Goal: Find specific page/section: Find specific page/section

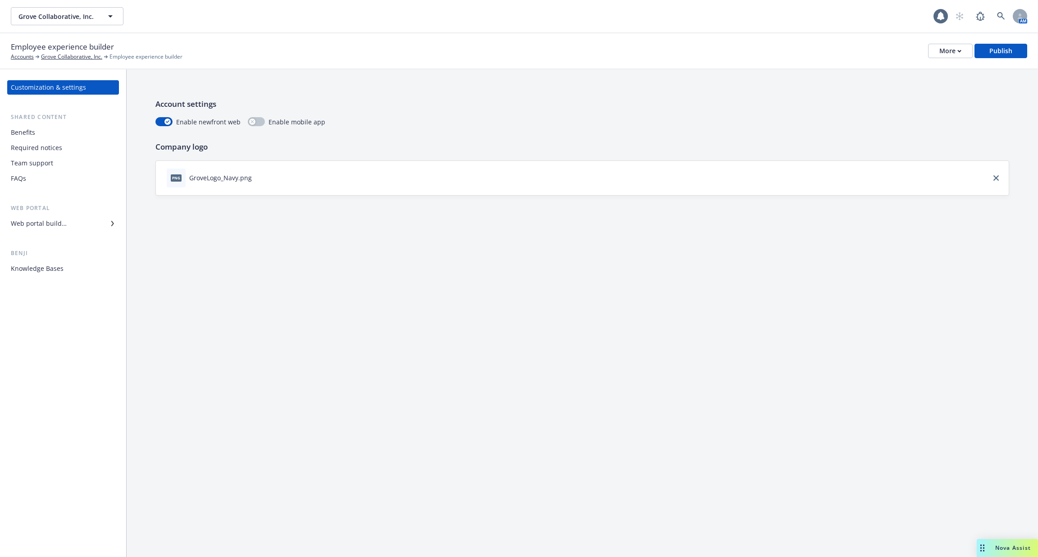
click at [40, 134] on div "Benefits" at bounding box center [63, 132] width 104 height 14
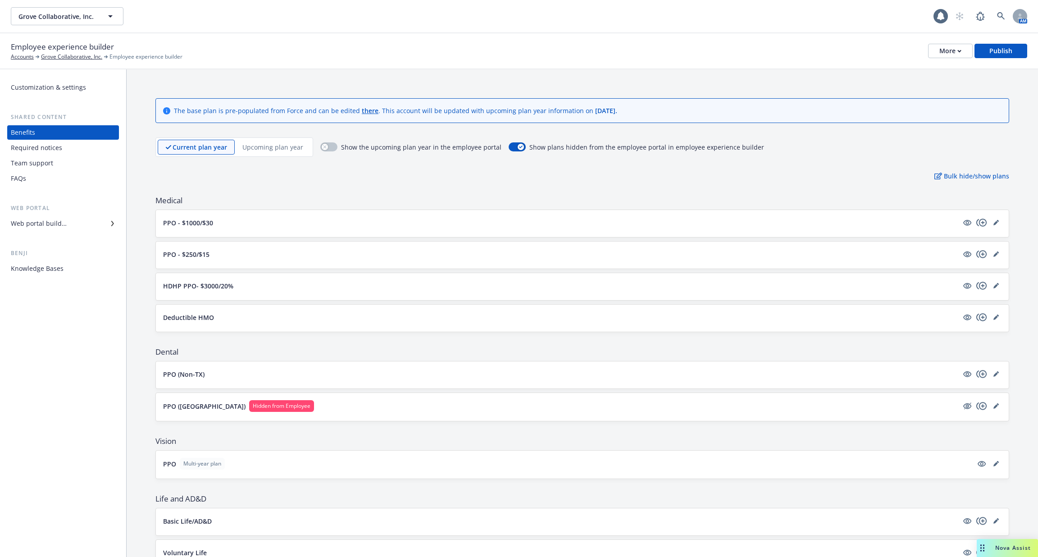
click at [72, 218] on div "Web portal builder" at bounding box center [63, 223] width 104 height 14
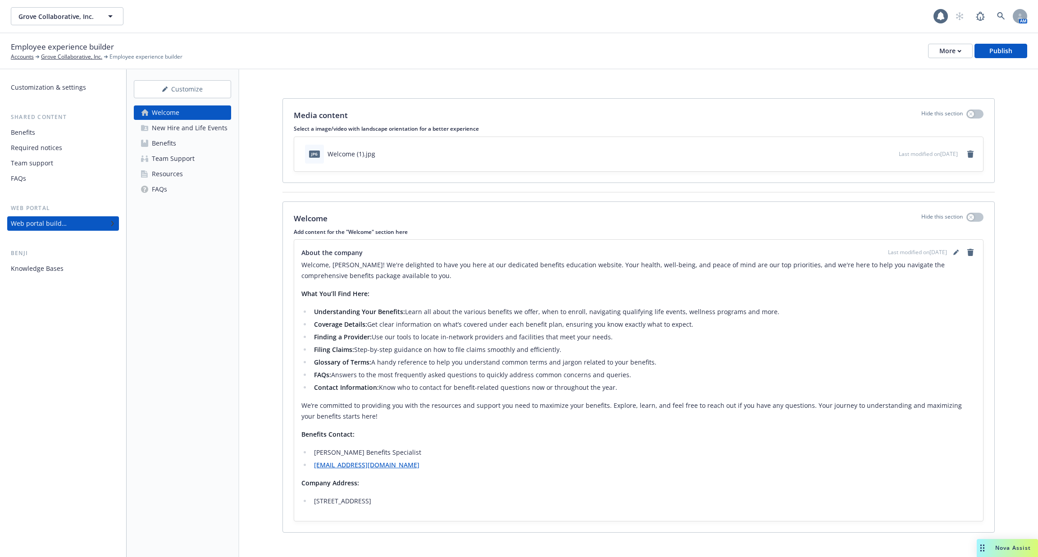
click at [186, 121] on div "New Hire and Life Events" at bounding box center [190, 128] width 76 height 14
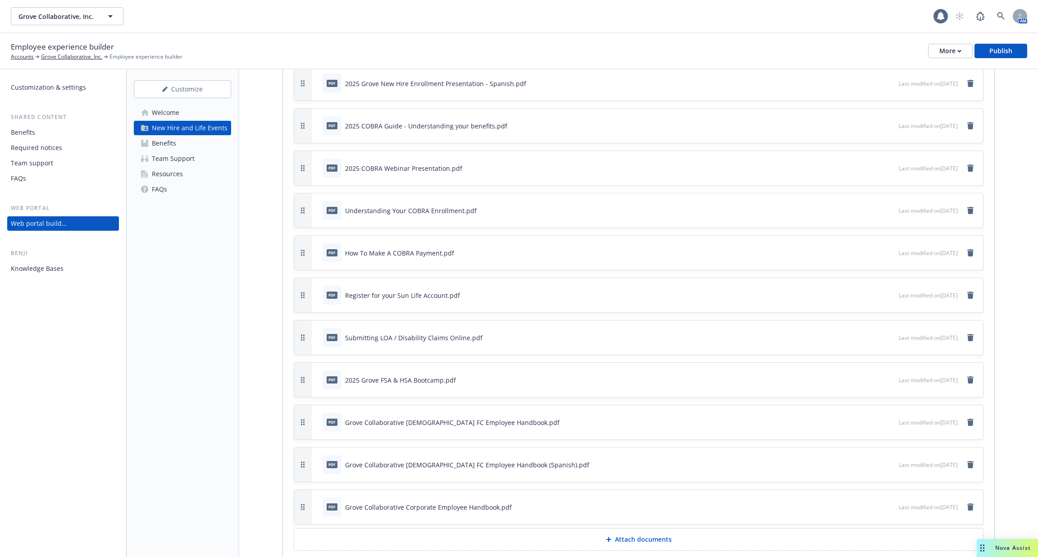
scroll to position [2518, 0]
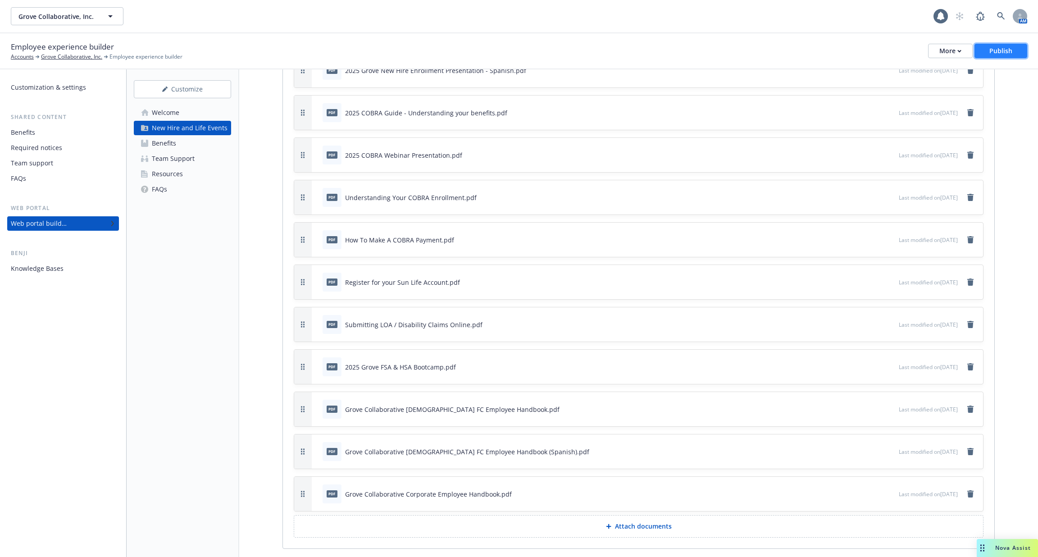
click at [1002, 47] on div "Publish" at bounding box center [1000, 51] width 23 height 14
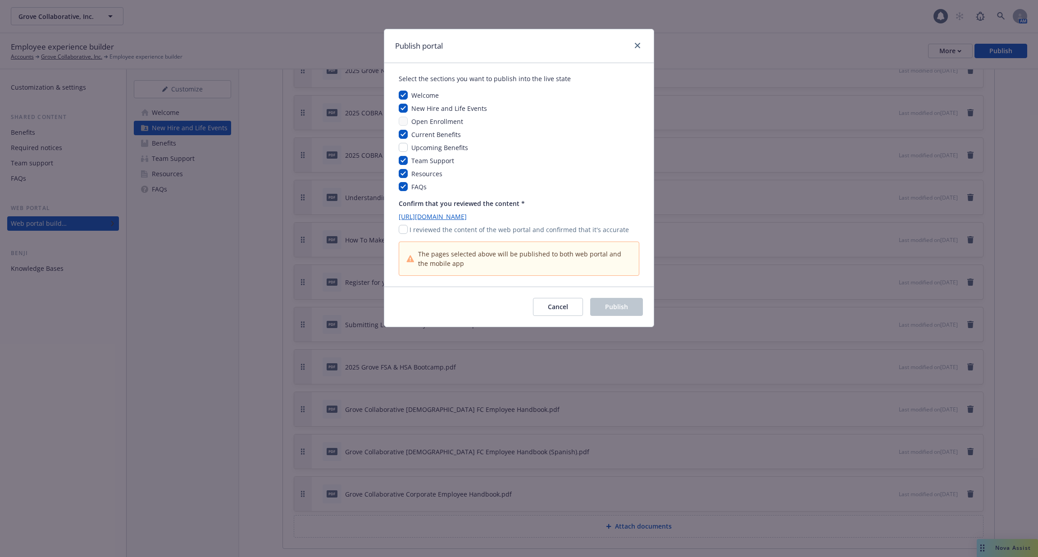
click at [533, 235] on div "Confirm that you reviewed the content * [URL][DOMAIN_NAME] I reviewed the conte…" at bounding box center [519, 237] width 240 height 77
click at [522, 230] on p "I reviewed the content of the web portal and confirmed that it's accurate" at bounding box center [518, 229] width 219 height 9
click at [570, 307] on button "Cancel" at bounding box center [558, 307] width 50 height 18
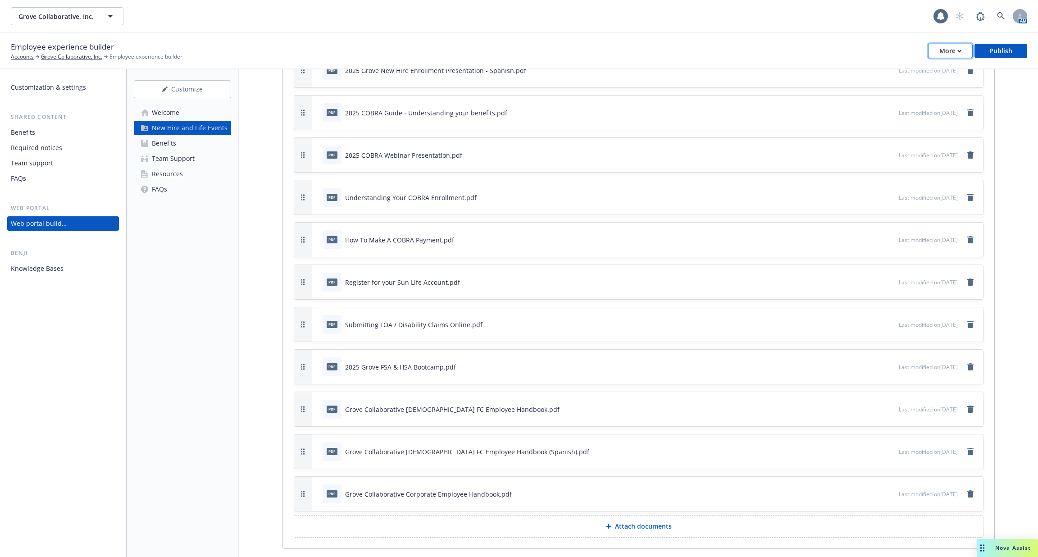
click at [957, 50] on div "More" at bounding box center [950, 51] width 22 height 14
click at [1017, 53] on button "Publish" at bounding box center [1000, 51] width 53 height 14
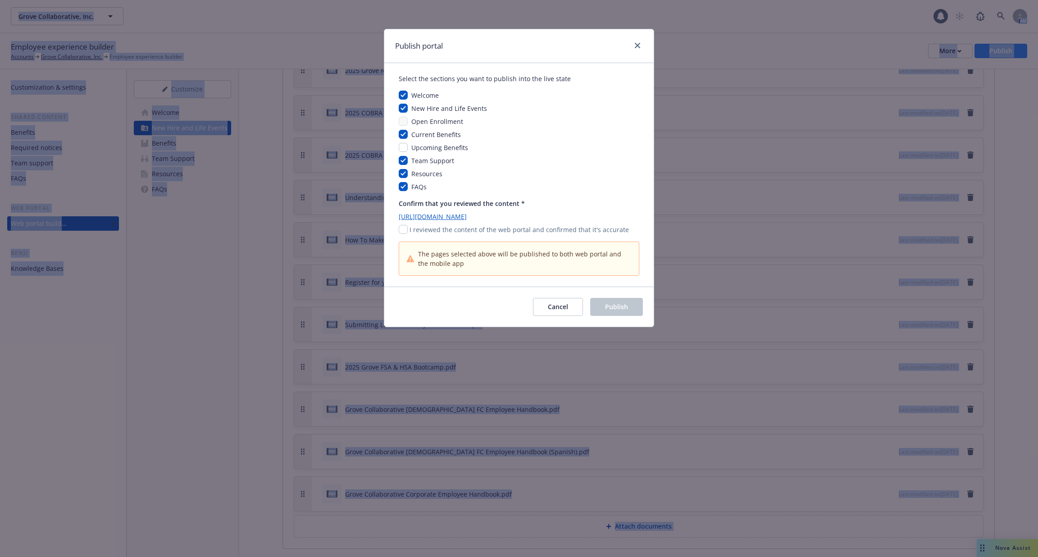
click at [1017, 53] on div "Publish portal Select the sections you want to publish into the live state Welc…" at bounding box center [519, 278] width 1038 height 557
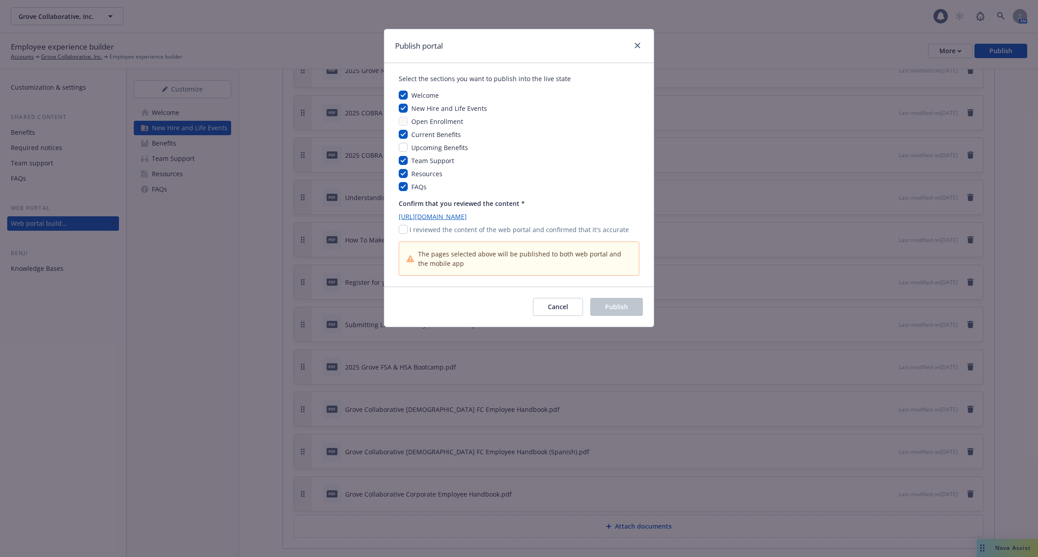
click at [485, 235] on div "Confirm that you reviewed the content * [URL][DOMAIN_NAME] I reviewed the conte…" at bounding box center [519, 237] width 240 height 77
click at [451, 230] on p "I reviewed the content of the web portal and confirmed that it's accurate" at bounding box center [518, 229] width 219 height 9
click at [394, 228] on div "Select the sections you want to publish into the live state Welcome New Hire an…" at bounding box center [518, 174] width 269 height 223
click at [404, 228] on input "checkbox" at bounding box center [403, 229] width 9 height 9
checkbox input "true"
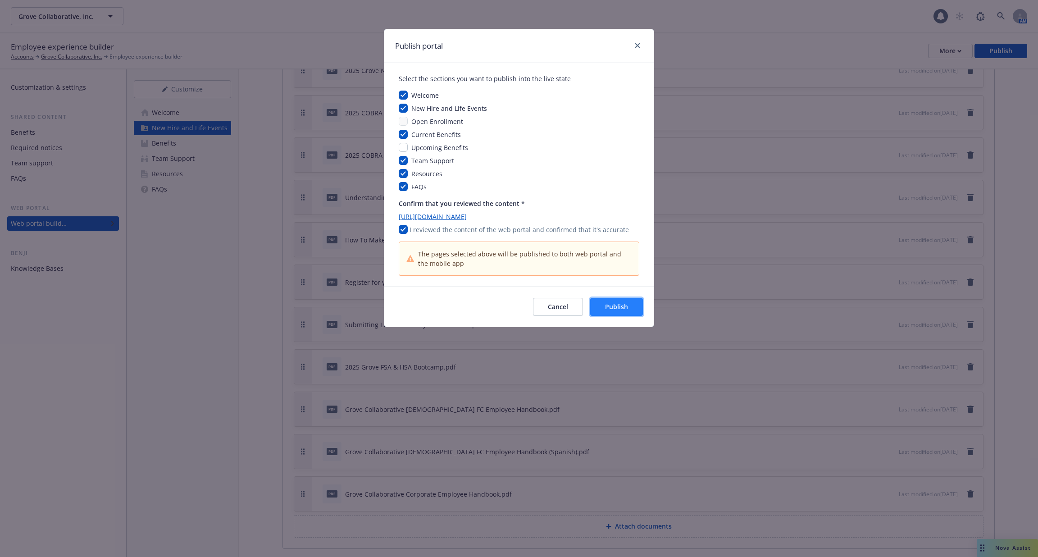
click at [628, 310] on button "Publish" at bounding box center [616, 307] width 53 height 18
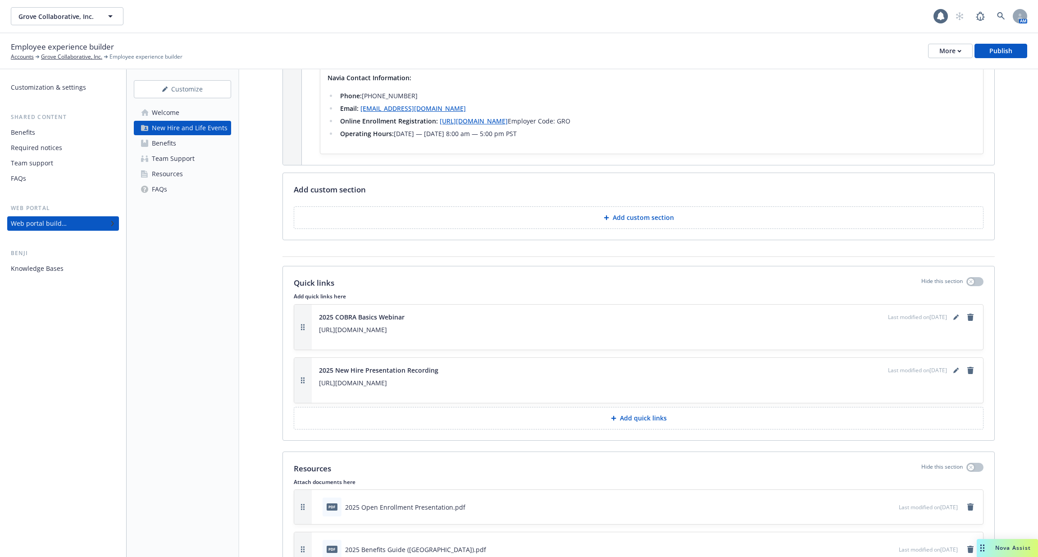
scroll to position [1827, 0]
click at [1009, 58] on div "Employee experience builder Accounts Grove Collaborative, Inc. Employee experie…" at bounding box center [519, 51] width 1016 height 20
click at [996, 49] on div "Publish" at bounding box center [1000, 51] width 23 height 14
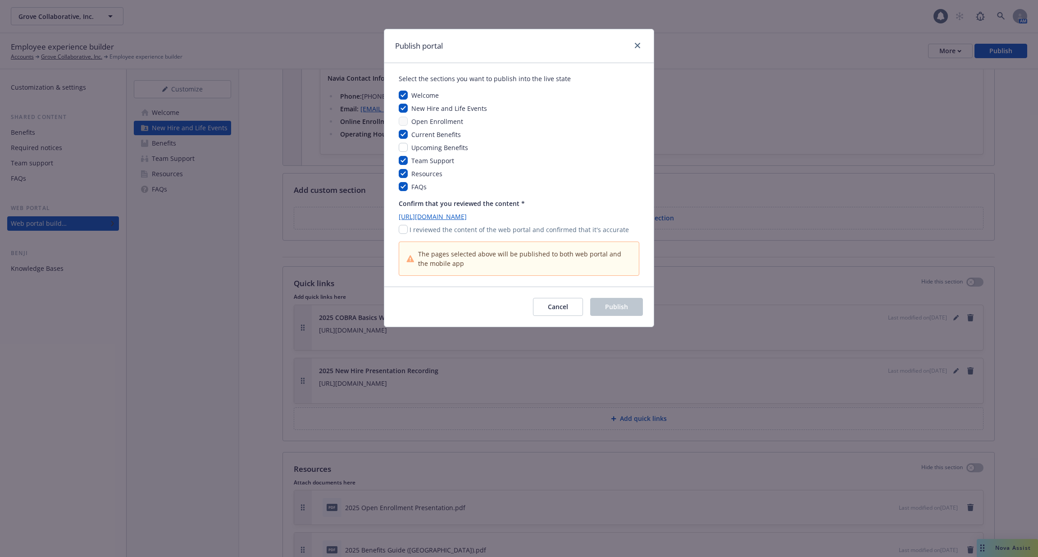
click at [806, 68] on div "Publish portal Select the sections you want to publish into the live state Welc…" at bounding box center [519, 278] width 1038 height 557
click at [637, 46] on icon "close" at bounding box center [637, 45] width 5 height 5
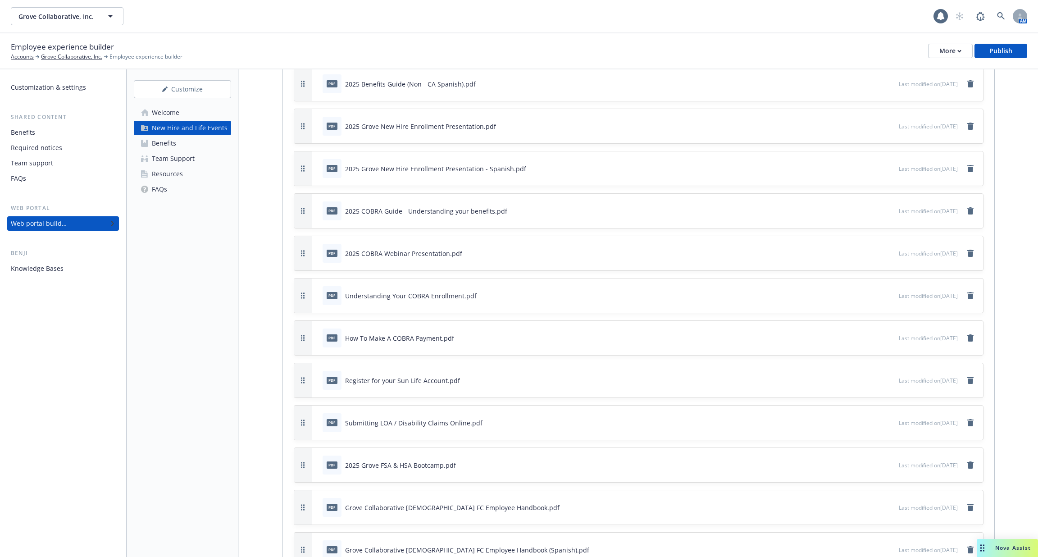
scroll to position [2518, 0]
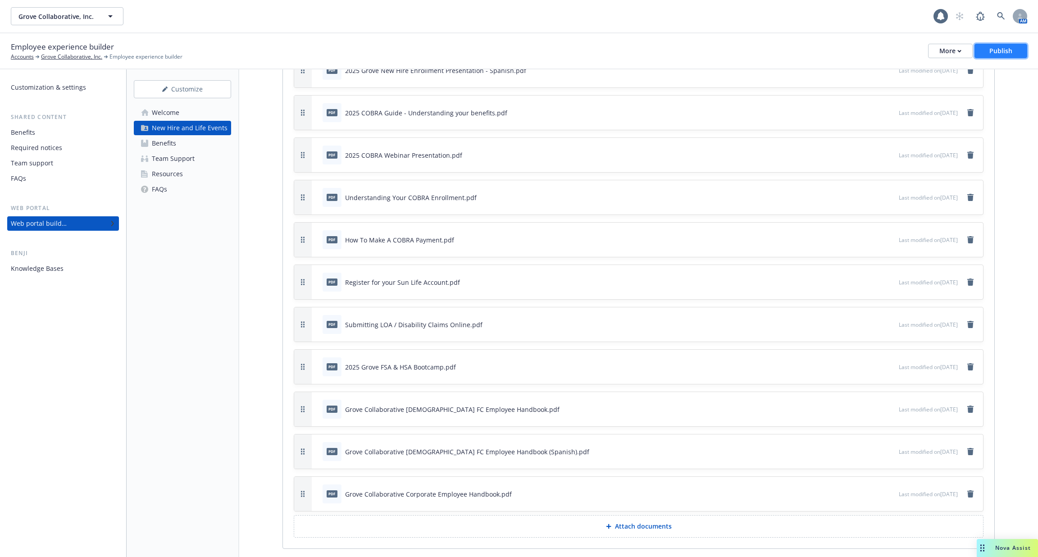
click at [1006, 52] on div "Publish" at bounding box center [1000, 51] width 23 height 14
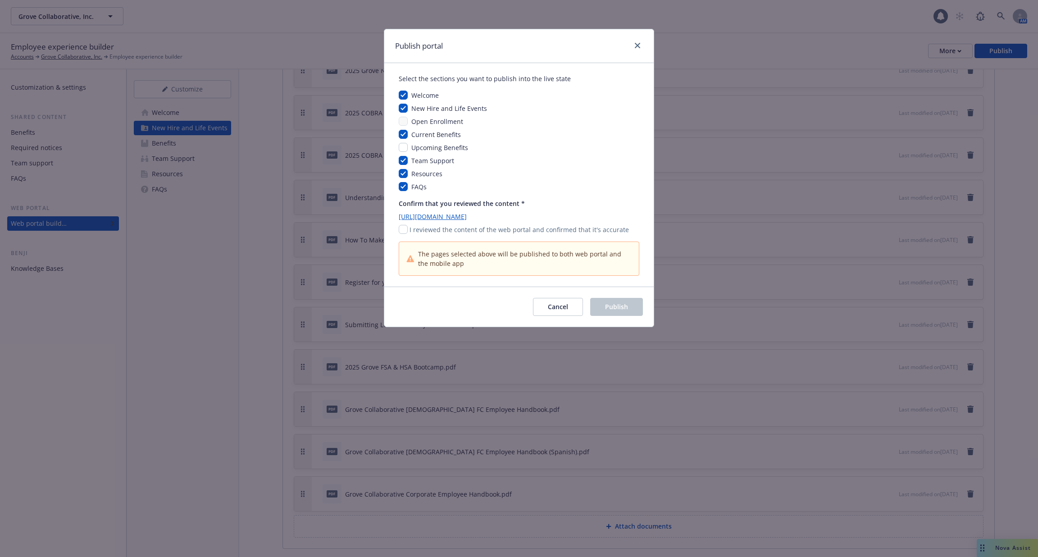
click at [826, 194] on div "Publish portal Select the sections you want to publish into the live state Welc…" at bounding box center [519, 278] width 1038 height 557
click at [638, 40] on link "close" at bounding box center [637, 45] width 11 height 11
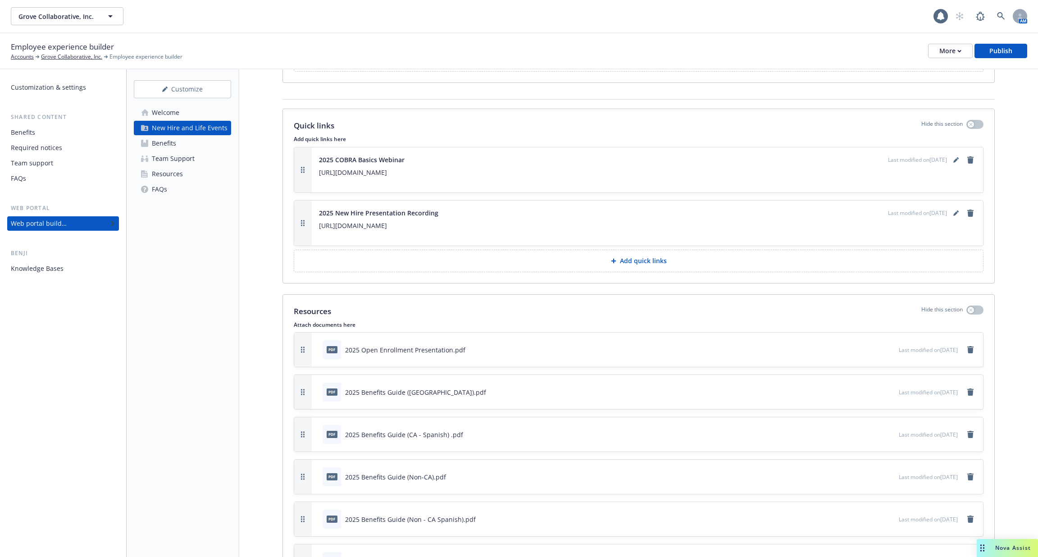
scroll to position [1984, 0]
click at [36, 137] on div "Benefits" at bounding box center [63, 132] width 104 height 14
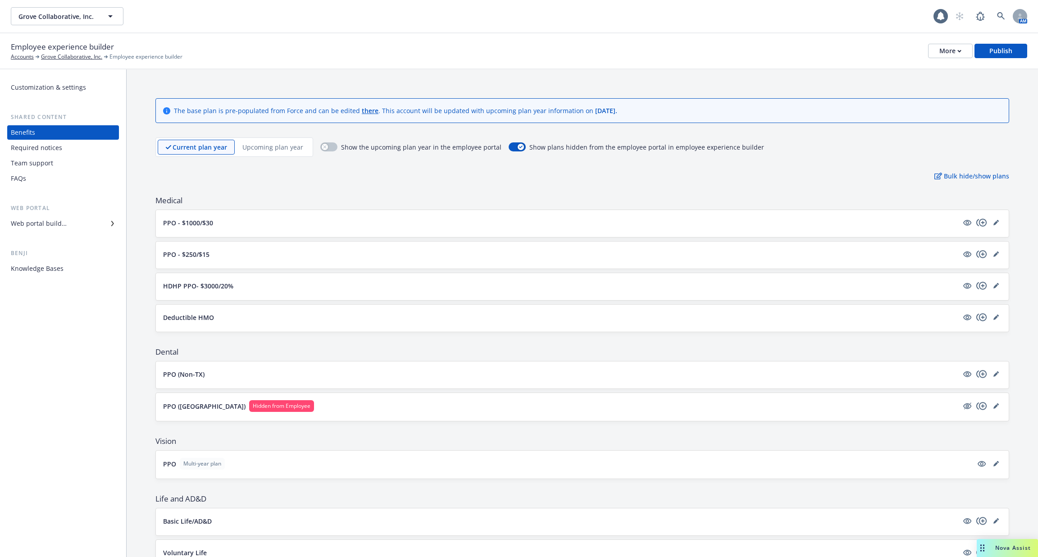
click at [41, 151] on div "Required notices" at bounding box center [36, 148] width 51 height 14
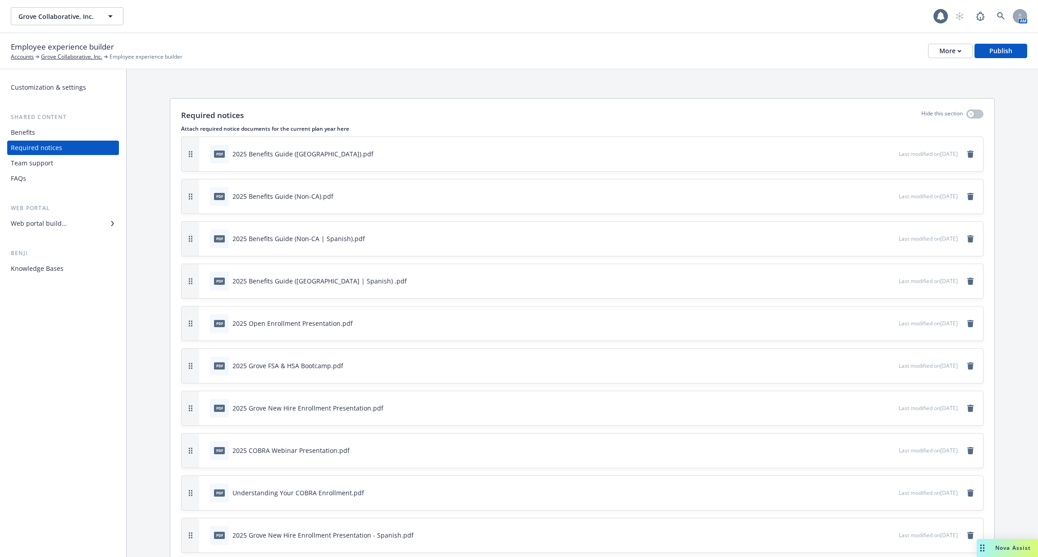
click at [50, 169] on div "Team support" at bounding box center [32, 163] width 42 height 14
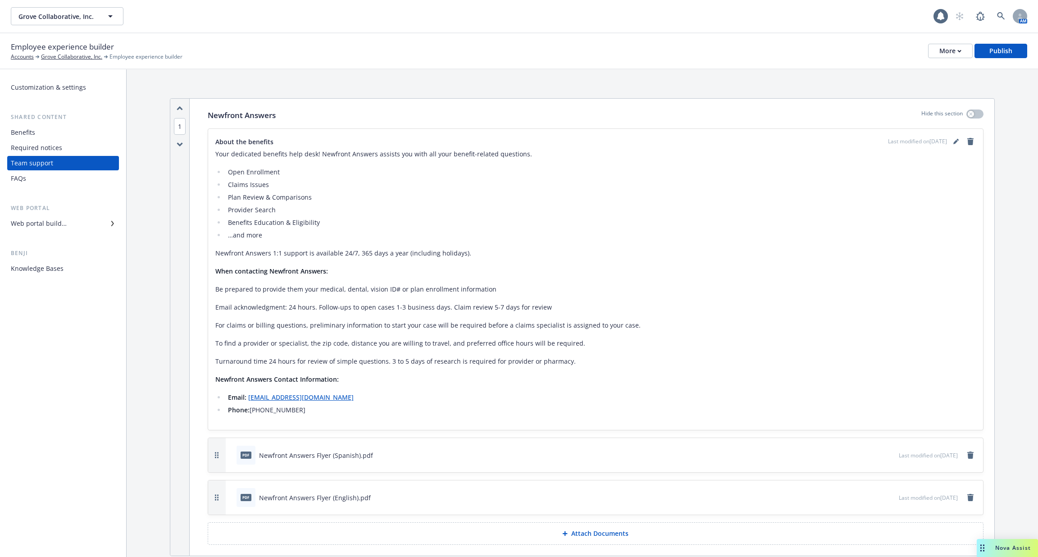
click at [50, 179] on div "FAQs" at bounding box center [63, 178] width 104 height 14
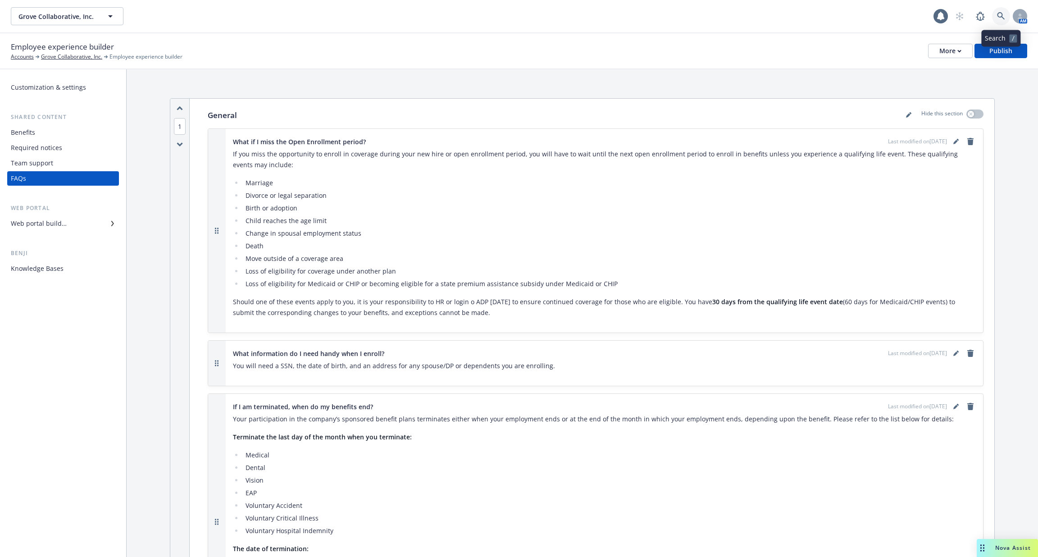
click at [998, 14] on icon at bounding box center [1001, 16] width 8 height 8
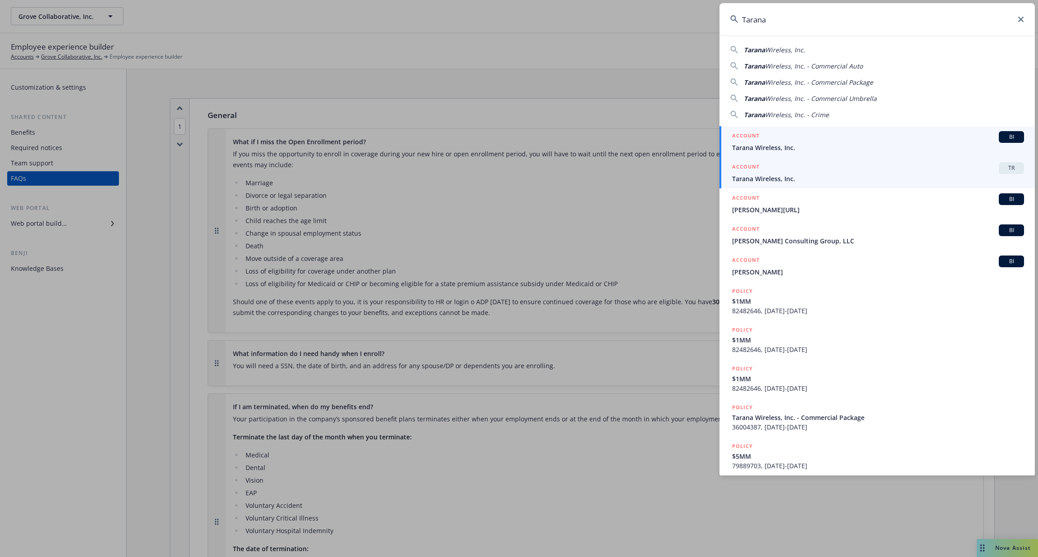
type input "Tarana"
click at [850, 160] on link "ACCOUNT TR Tarana Wireless, Inc." at bounding box center [876, 172] width 315 height 31
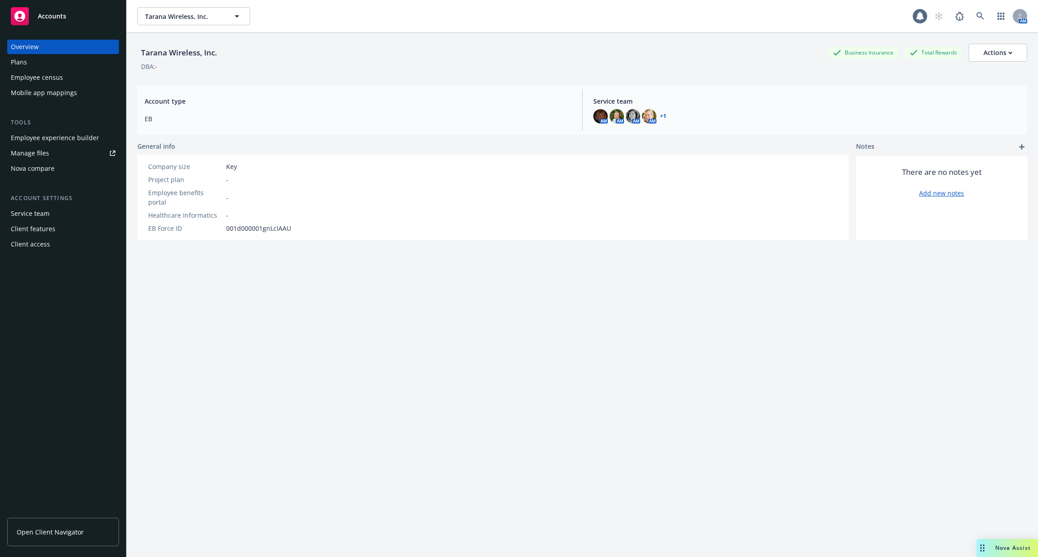
click at [76, 151] on link "Manage files" at bounding box center [63, 153] width 112 height 14
click at [53, 139] on div "Employee experience builder" at bounding box center [55, 138] width 88 height 14
